Goal: Find specific page/section: Find specific page/section

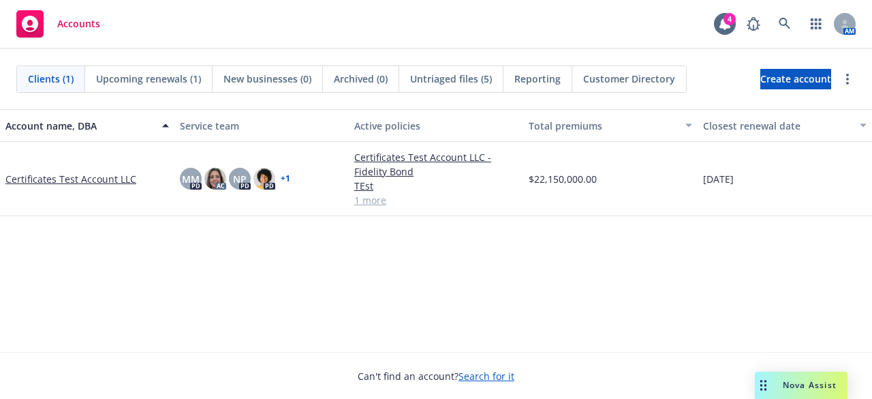
click at [91, 181] on link "Certificates Test Account LLC" at bounding box center [70, 179] width 131 height 14
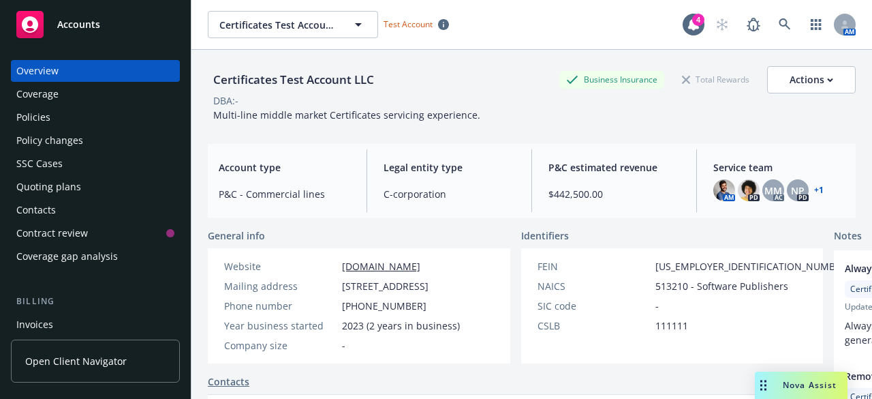
click at [71, 151] on div "Policy changes" at bounding box center [49, 140] width 67 height 22
